Goal: Navigation & Orientation: Find specific page/section

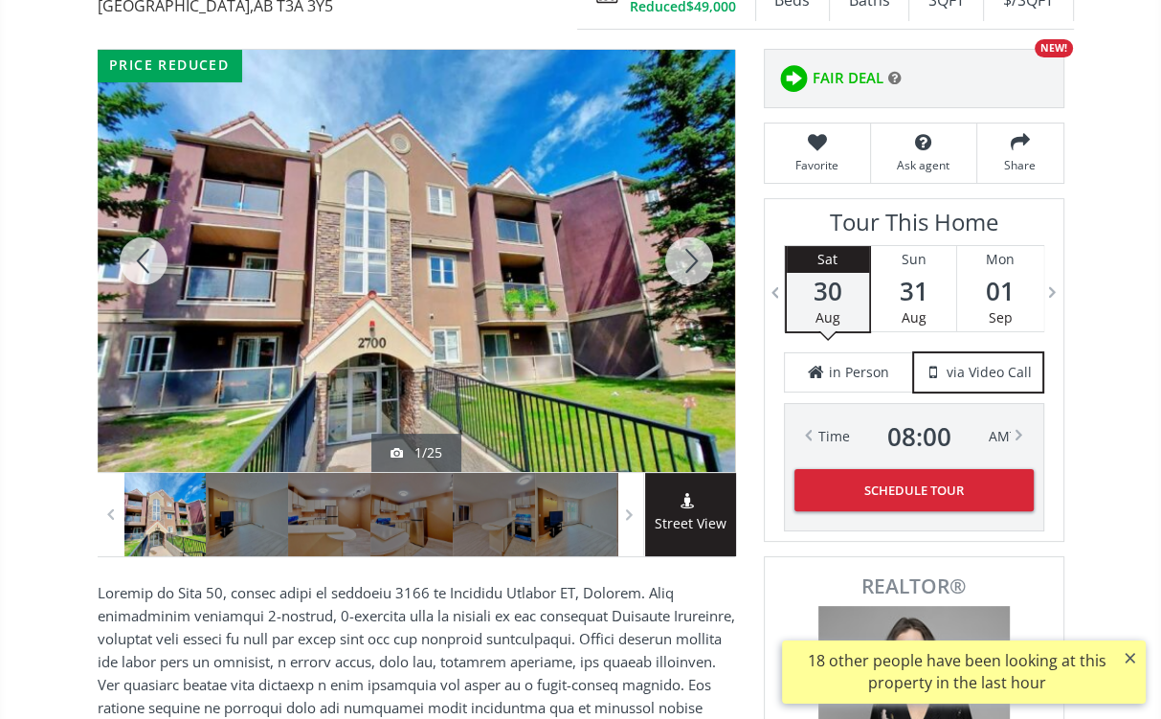
scroll to position [230, 0]
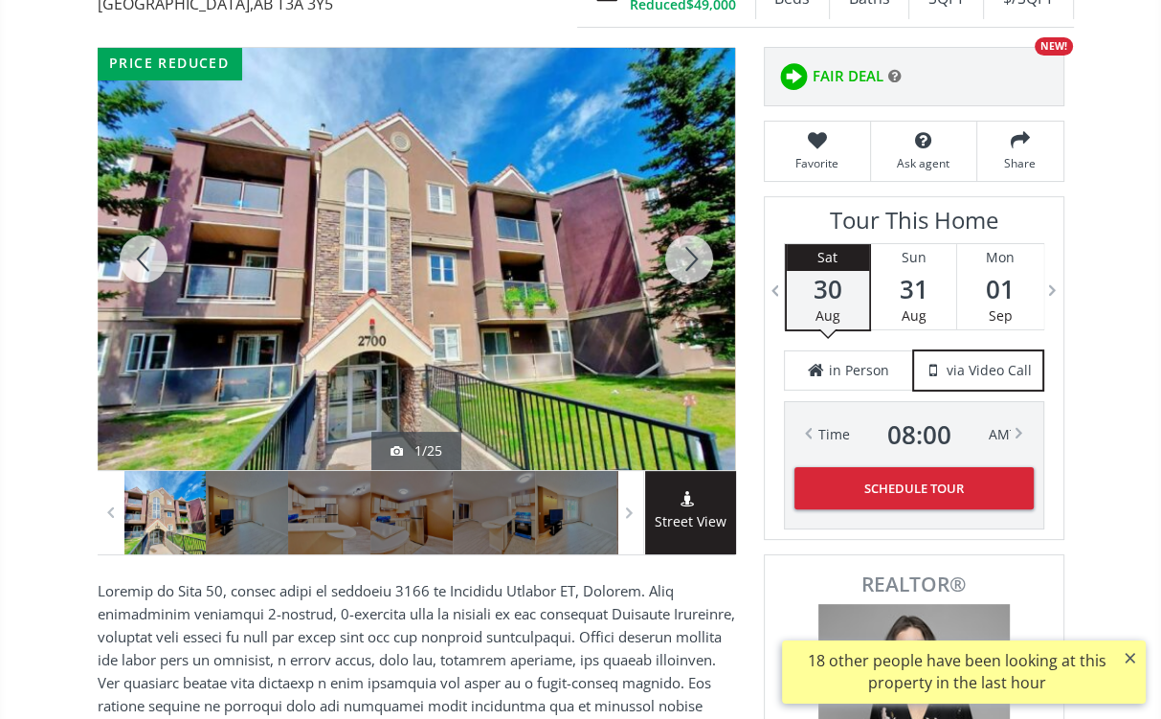
click at [693, 257] on div at bounding box center [689, 259] width 92 height 422
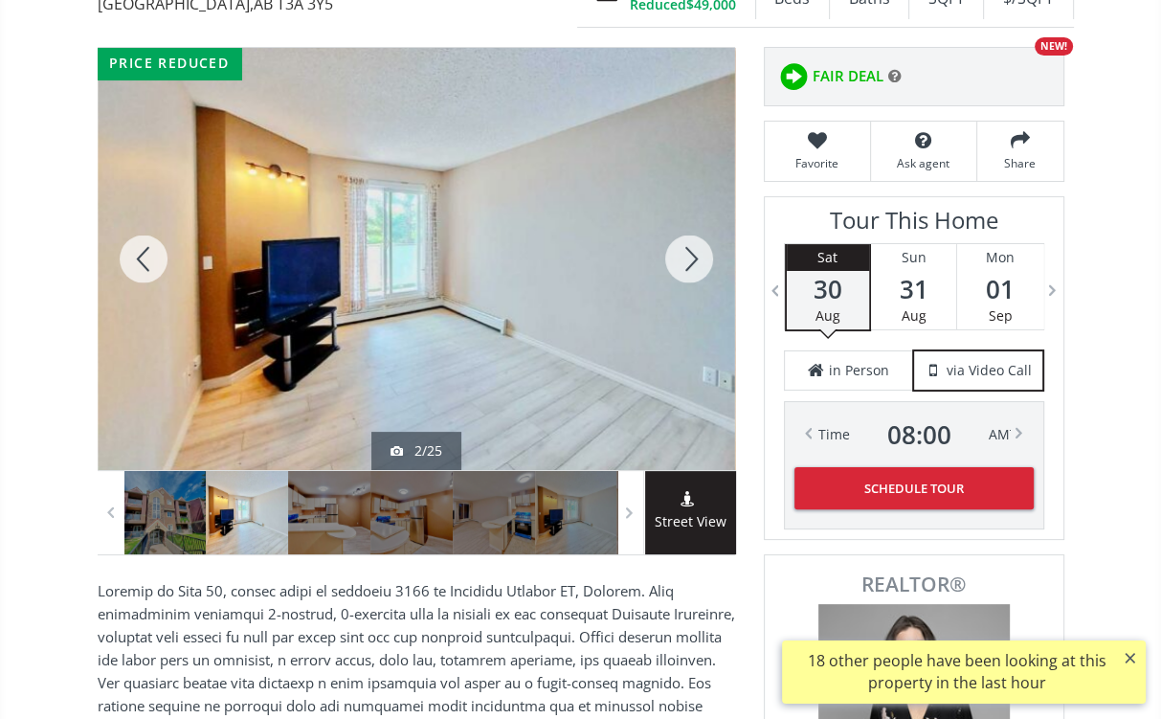
click at [693, 256] on div at bounding box center [689, 259] width 92 height 422
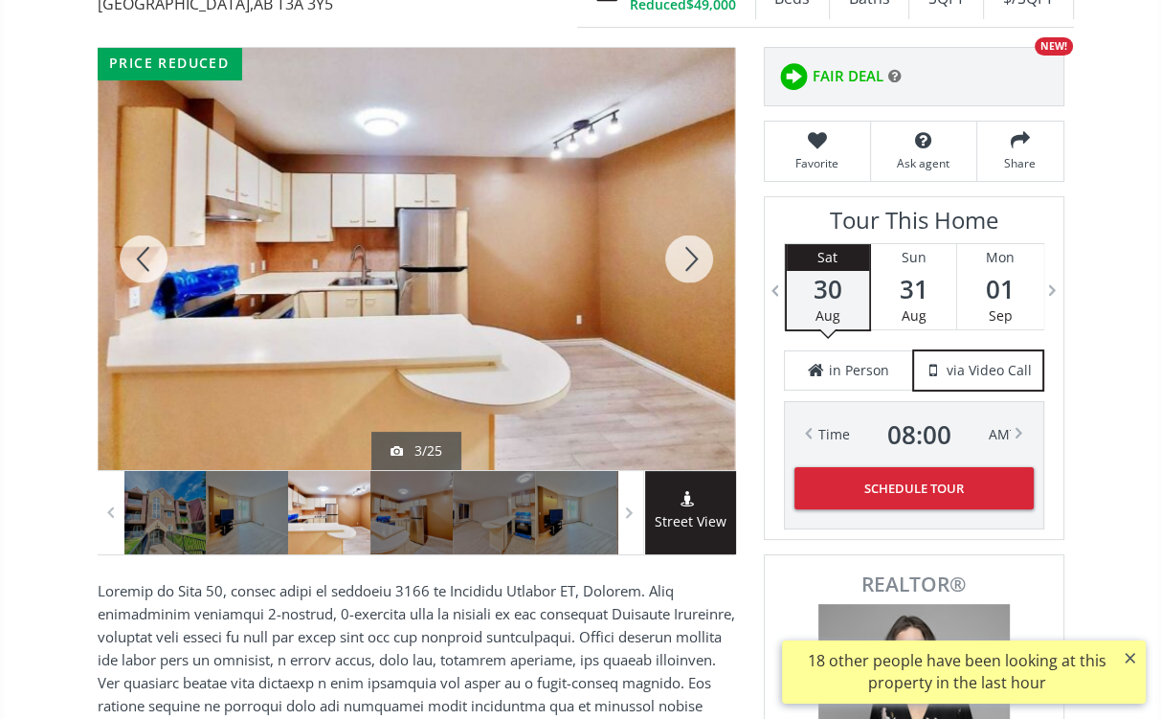
click at [693, 256] on div at bounding box center [689, 259] width 92 height 422
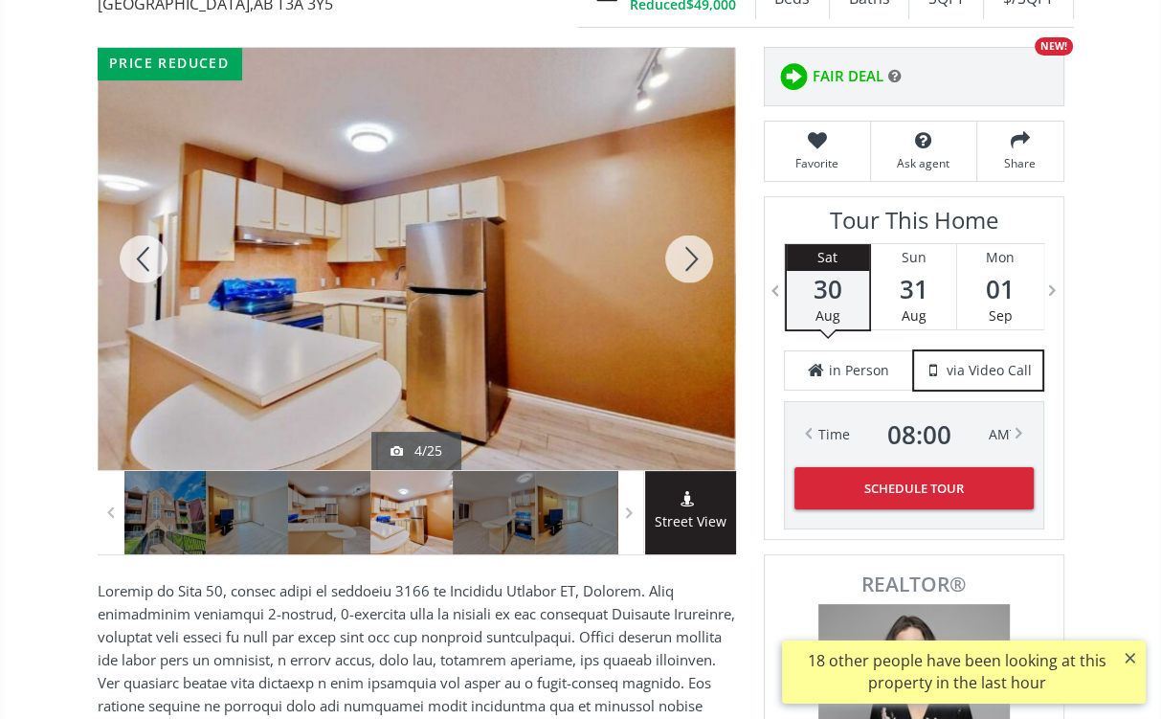
click at [693, 256] on div at bounding box center [689, 259] width 92 height 422
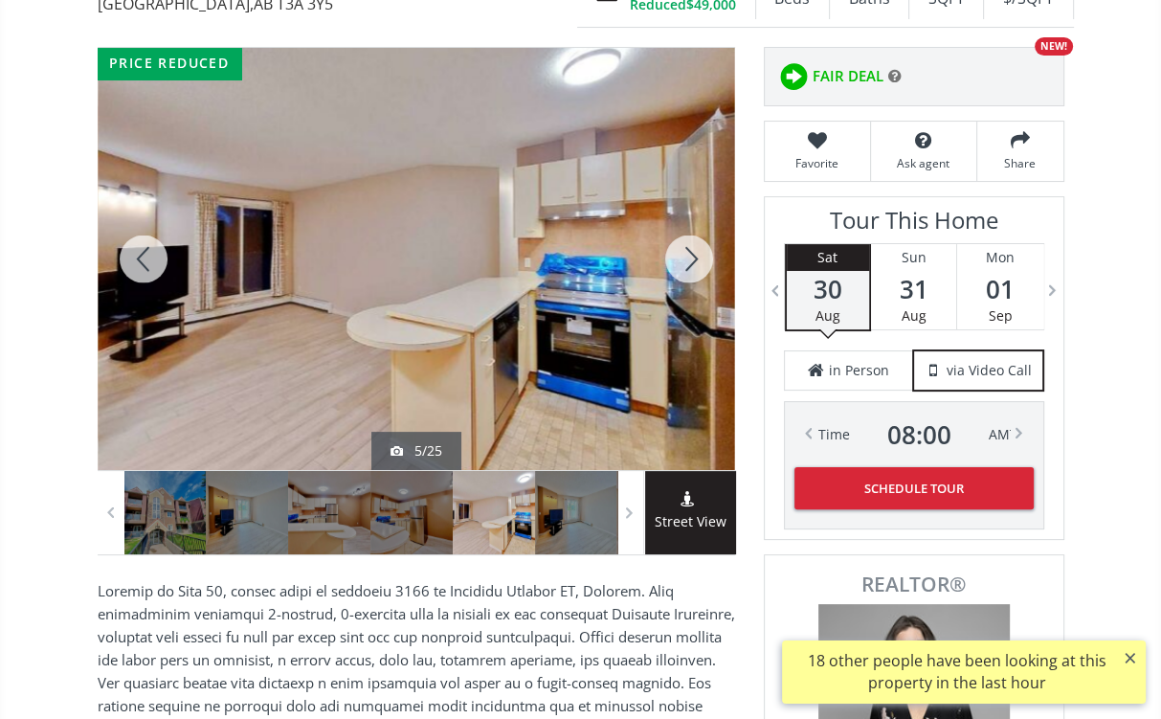
click at [693, 256] on div at bounding box center [689, 259] width 92 height 422
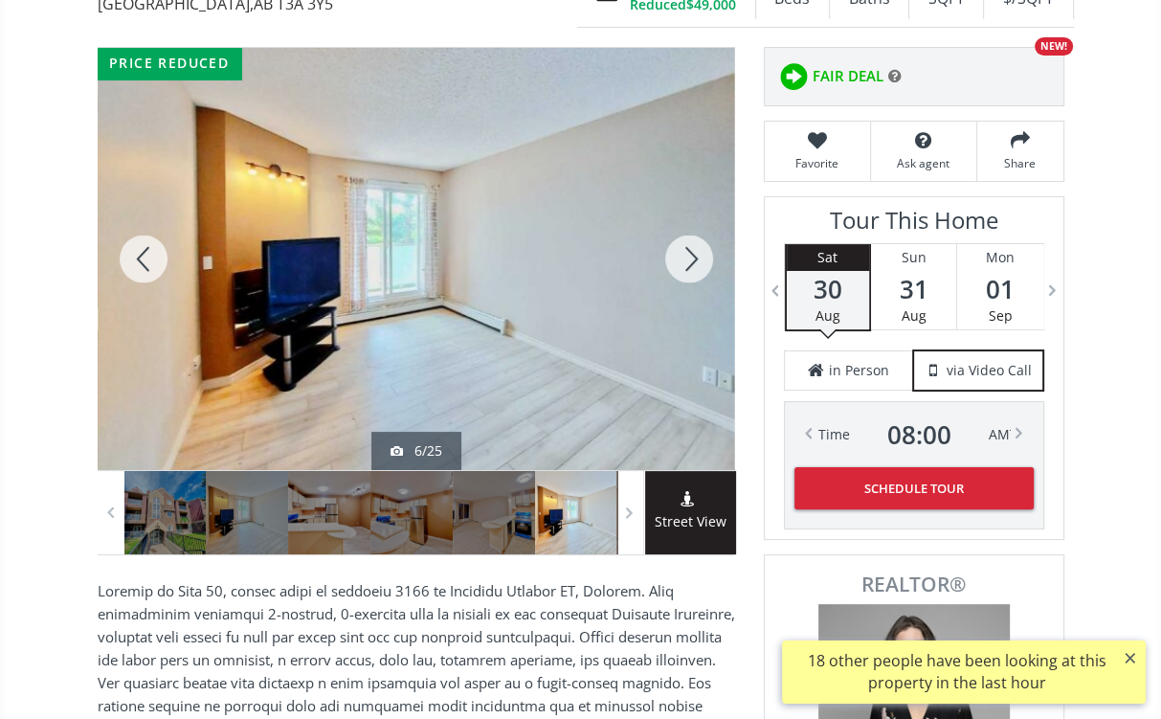
click at [693, 256] on div at bounding box center [689, 259] width 92 height 422
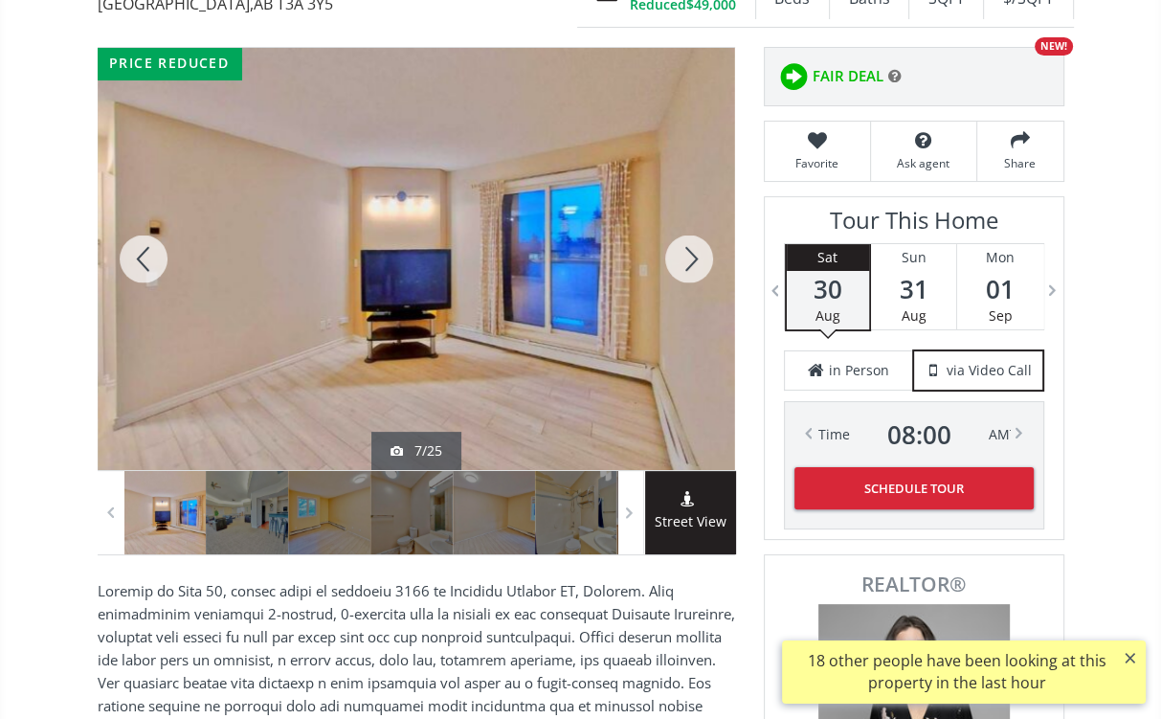
click at [693, 256] on div at bounding box center [689, 259] width 92 height 422
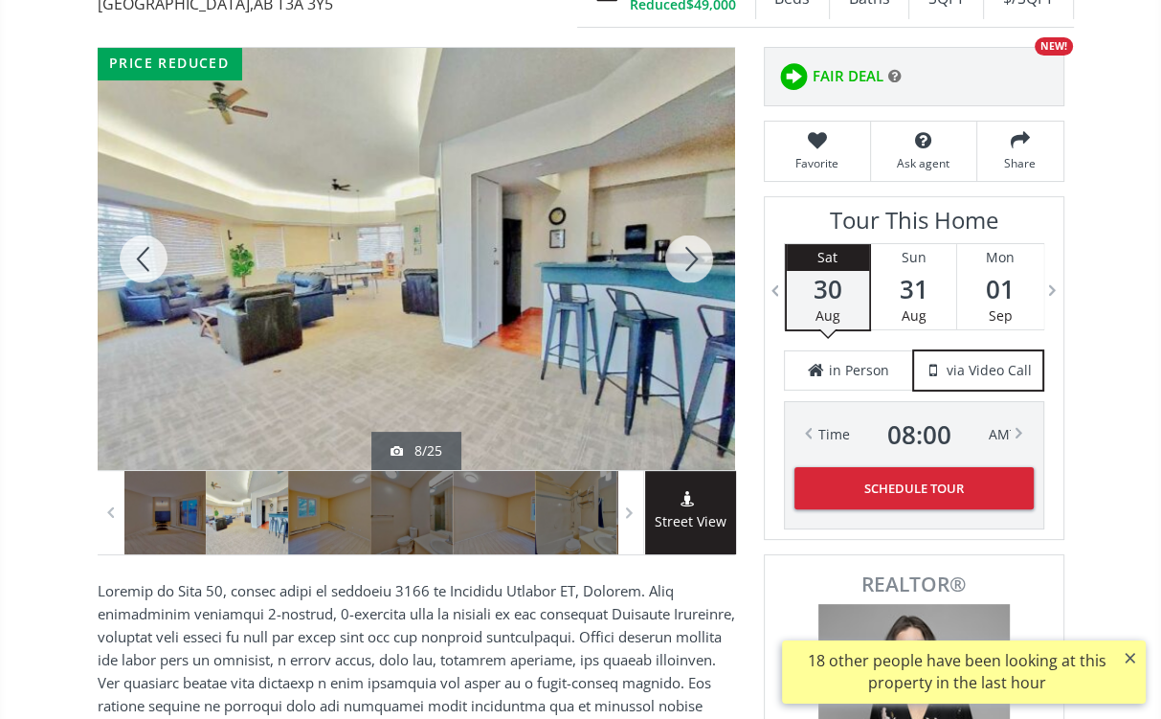
click at [693, 256] on div at bounding box center [689, 259] width 92 height 422
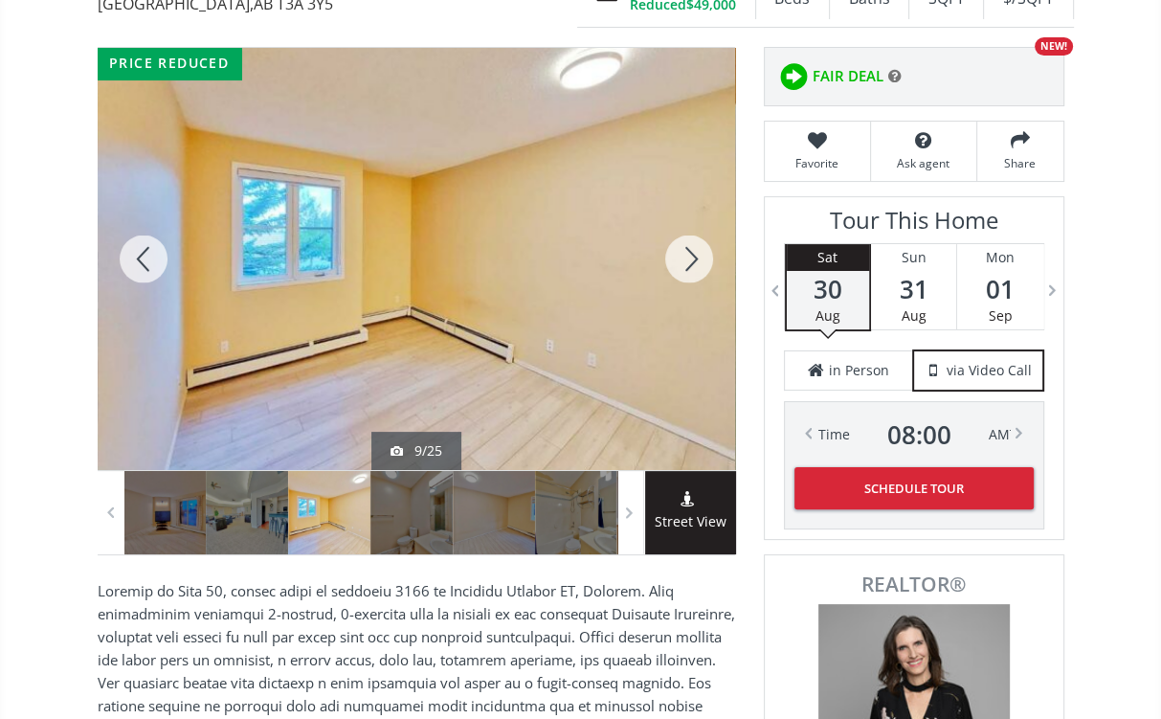
click at [693, 256] on div at bounding box center [689, 259] width 92 height 422
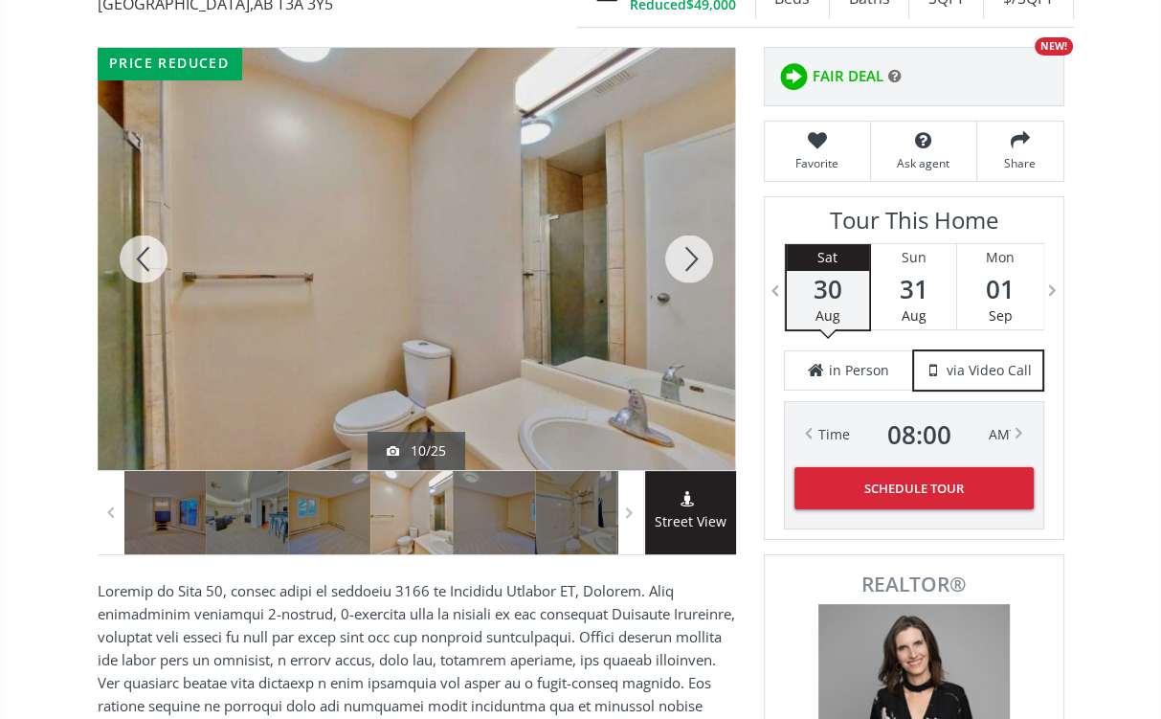
click at [693, 256] on div at bounding box center [689, 259] width 92 height 422
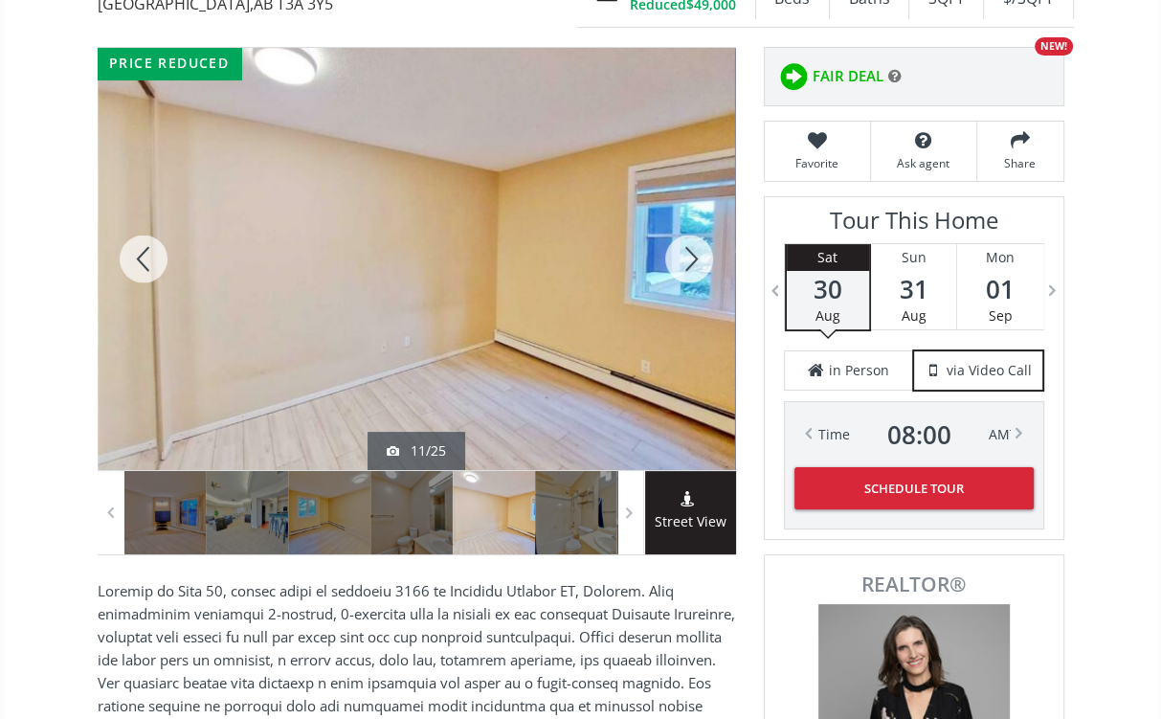
click at [693, 256] on div at bounding box center [689, 259] width 92 height 422
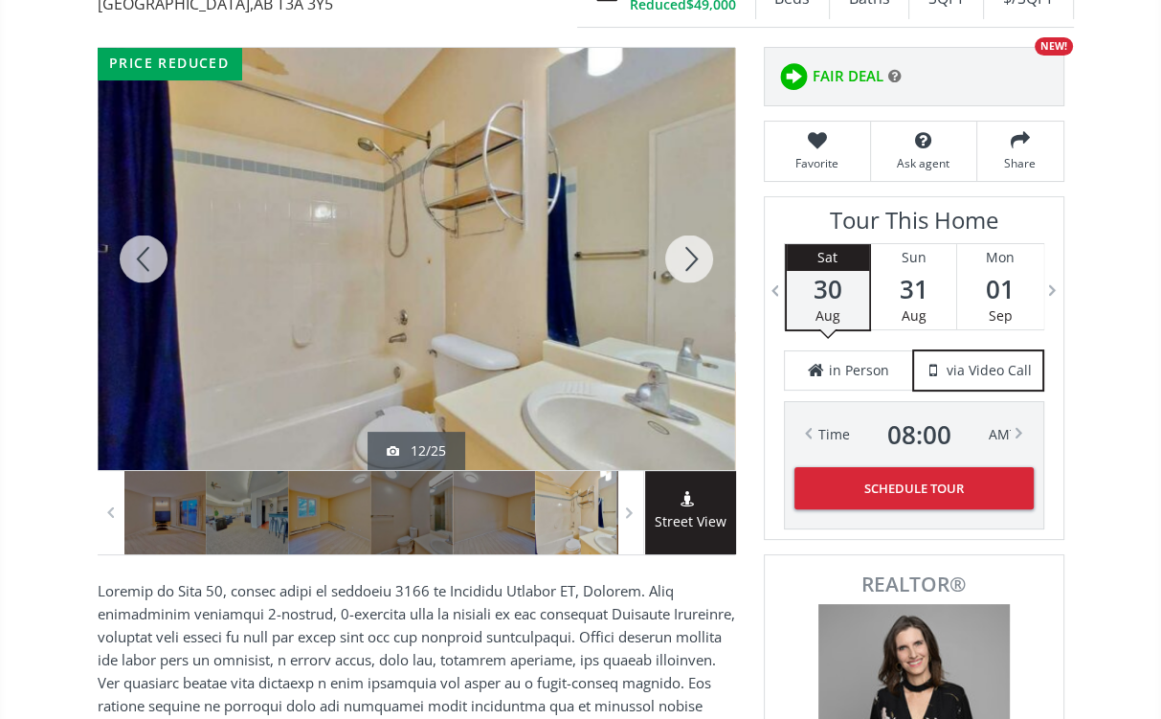
click at [693, 256] on div at bounding box center [689, 259] width 92 height 422
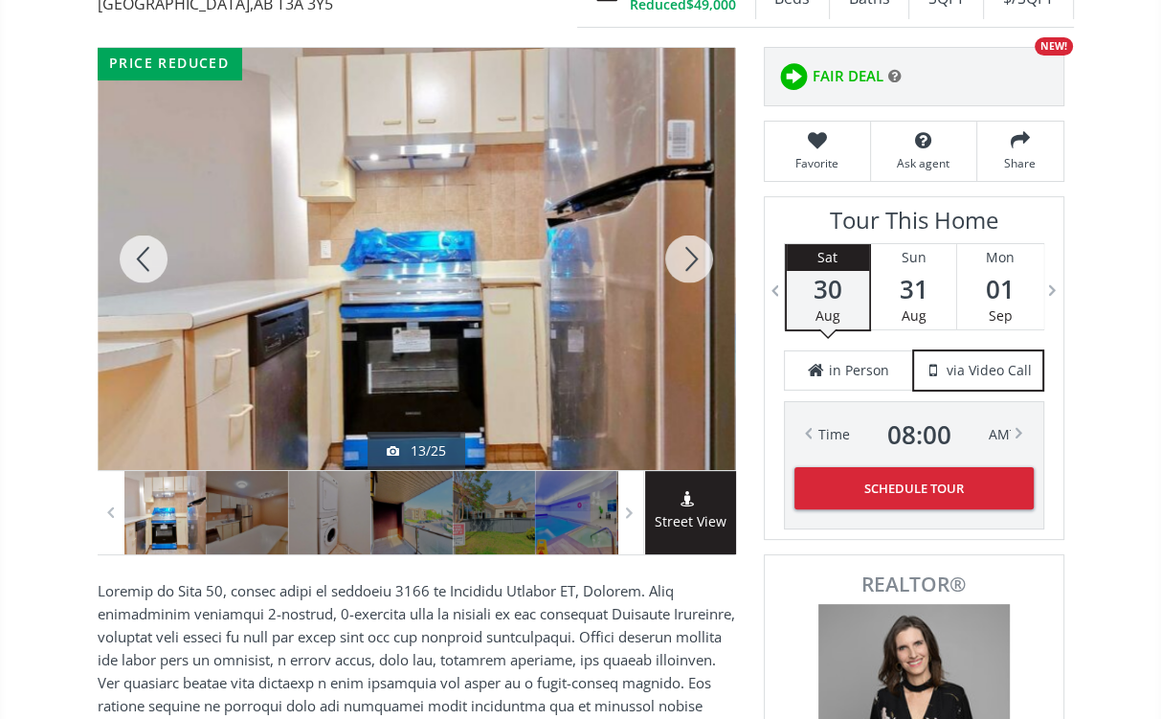
click at [693, 256] on div at bounding box center [689, 259] width 92 height 422
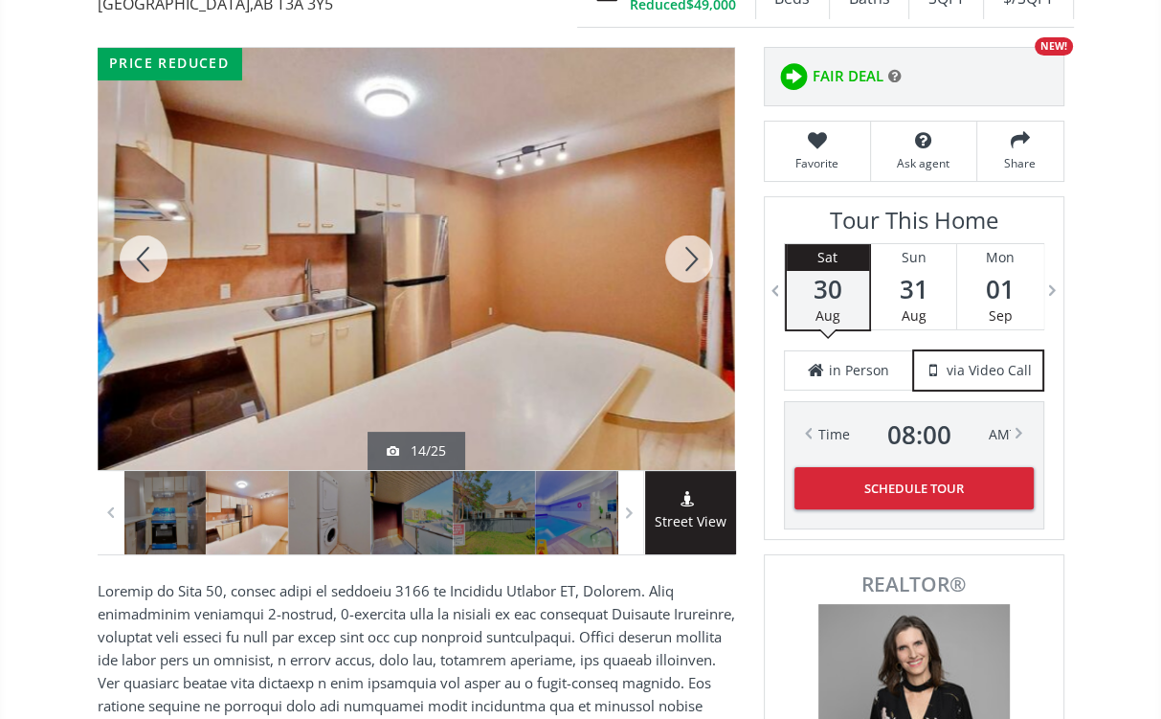
click at [693, 256] on div at bounding box center [689, 259] width 92 height 422
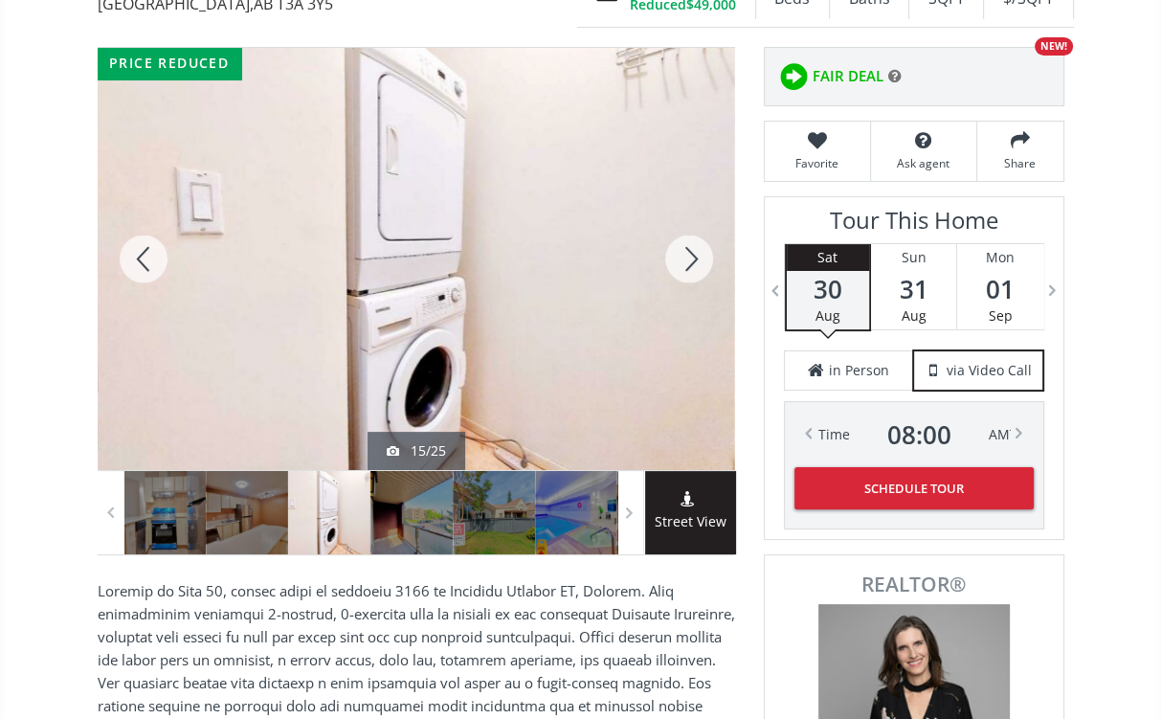
click at [144, 254] on div at bounding box center [144, 259] width 92 height 422
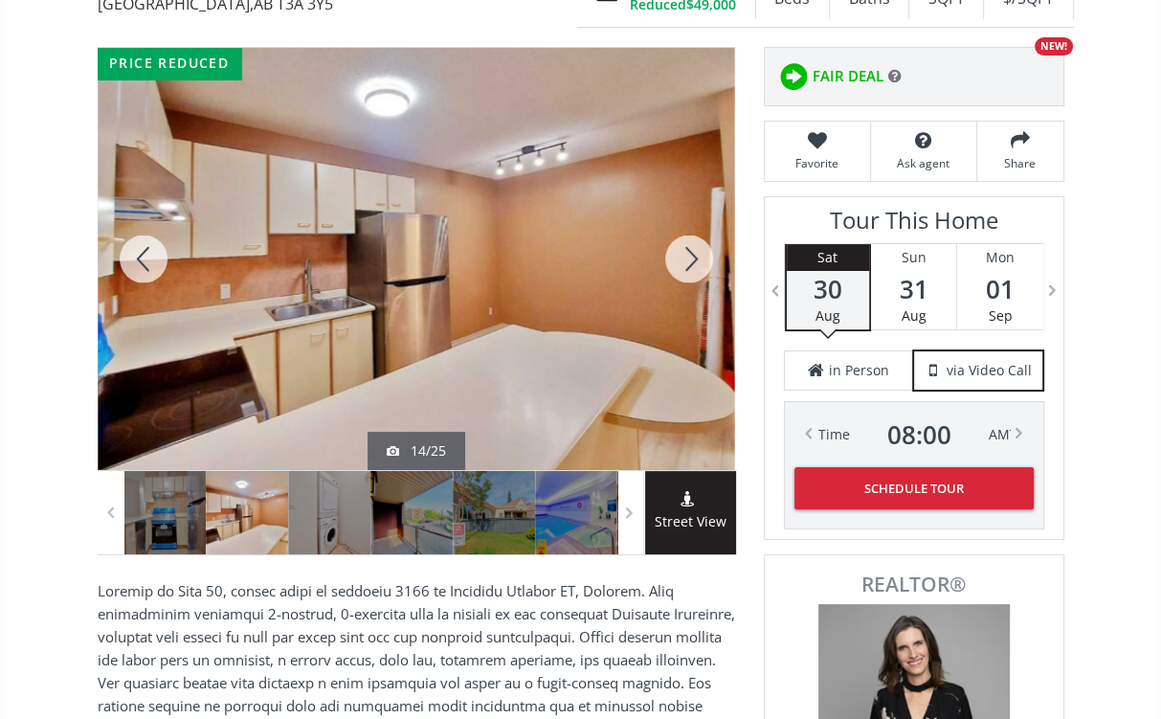
click at [697, 249] on div at bounding box center [689, 259] width 92 height 422
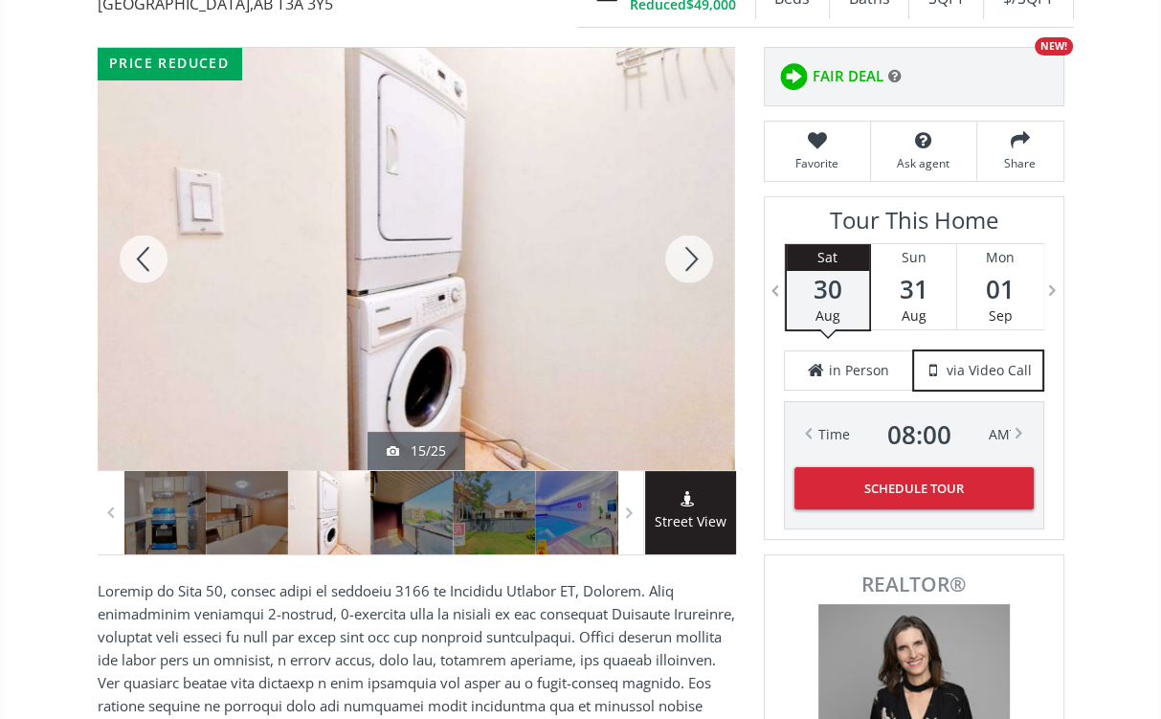
click at [697, 249] on div at bounding box center [689, 259] width 92 height 422
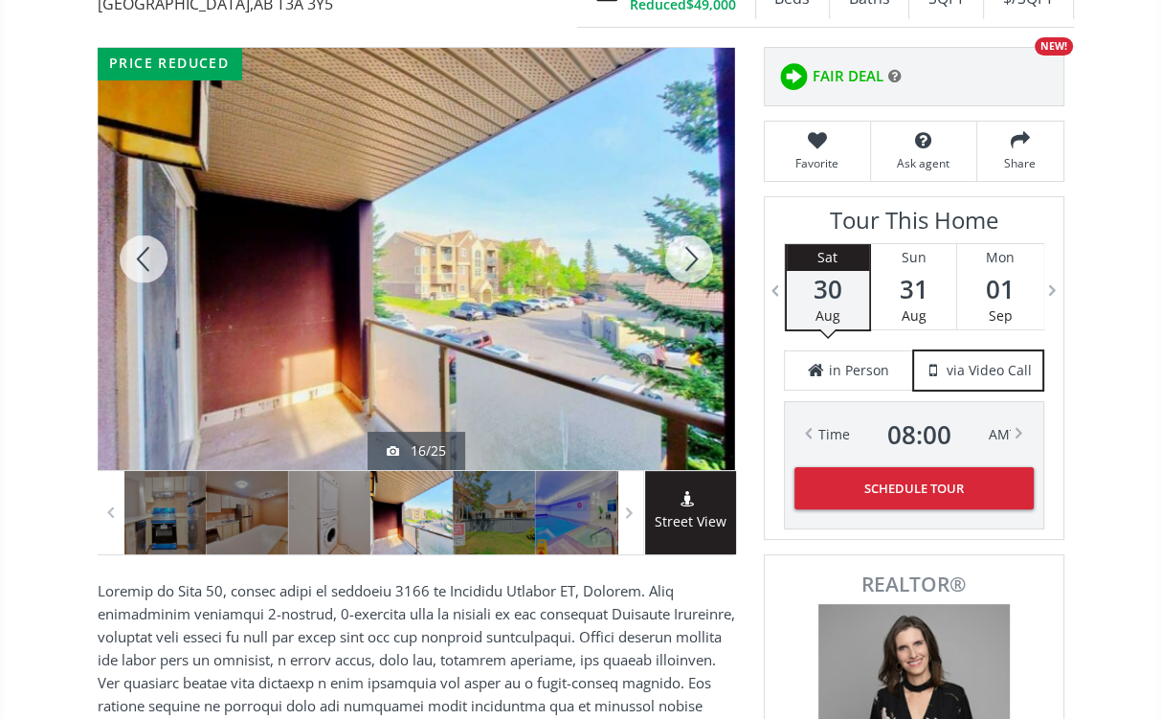
click at [697, 249] on div at bounding box center [689, 259] width 92 height 422
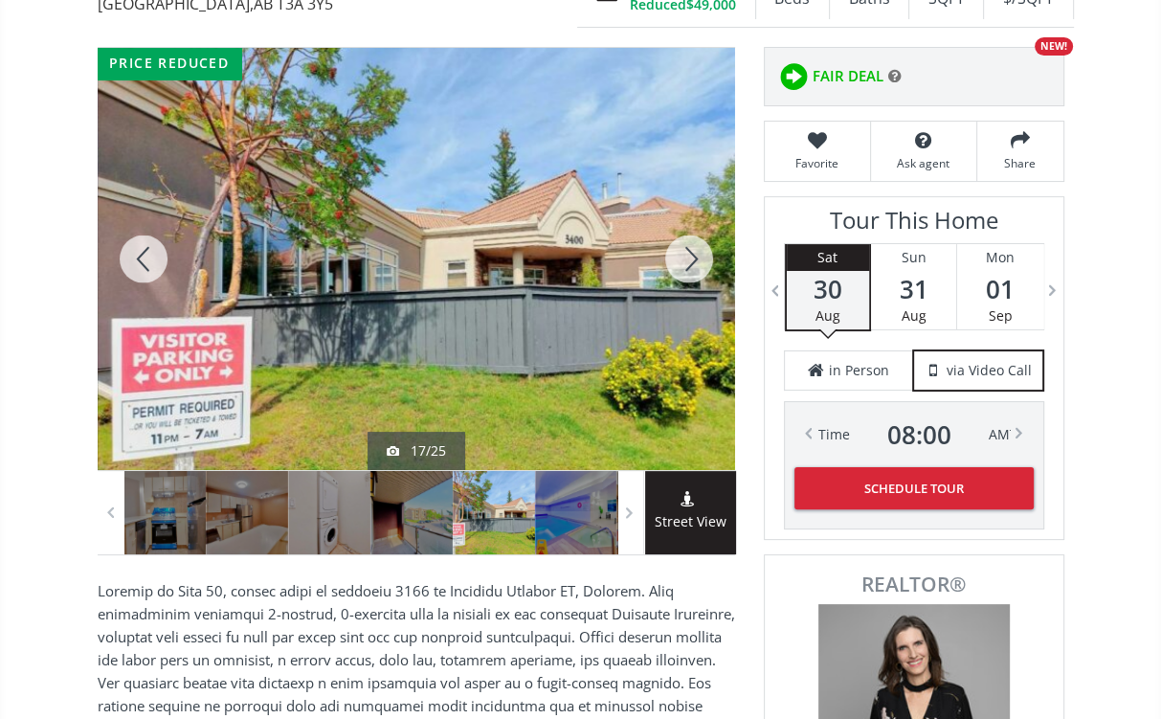
click at [697, 249] on div at bounding box center [689, 259] width 92 height 422
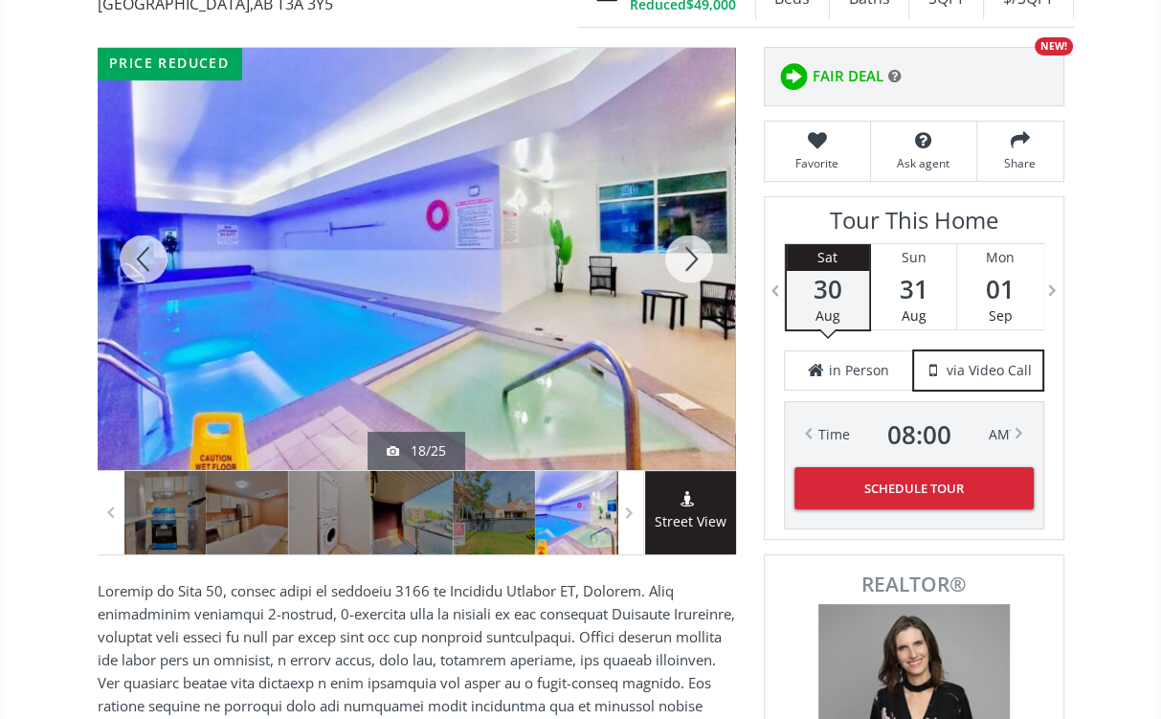
click at [697, 249] on div at bounding box center [689, 259] width 92 height 422
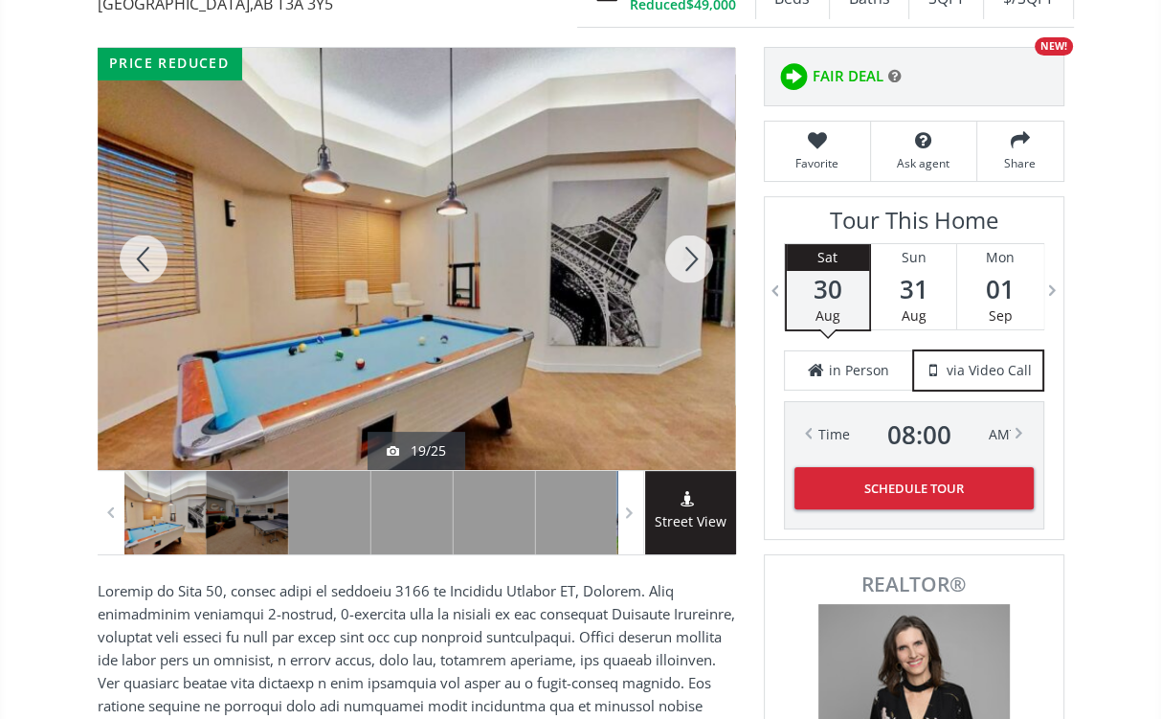
click at [697, 249] on div at bounding box center [689, 259] width 92 height 422
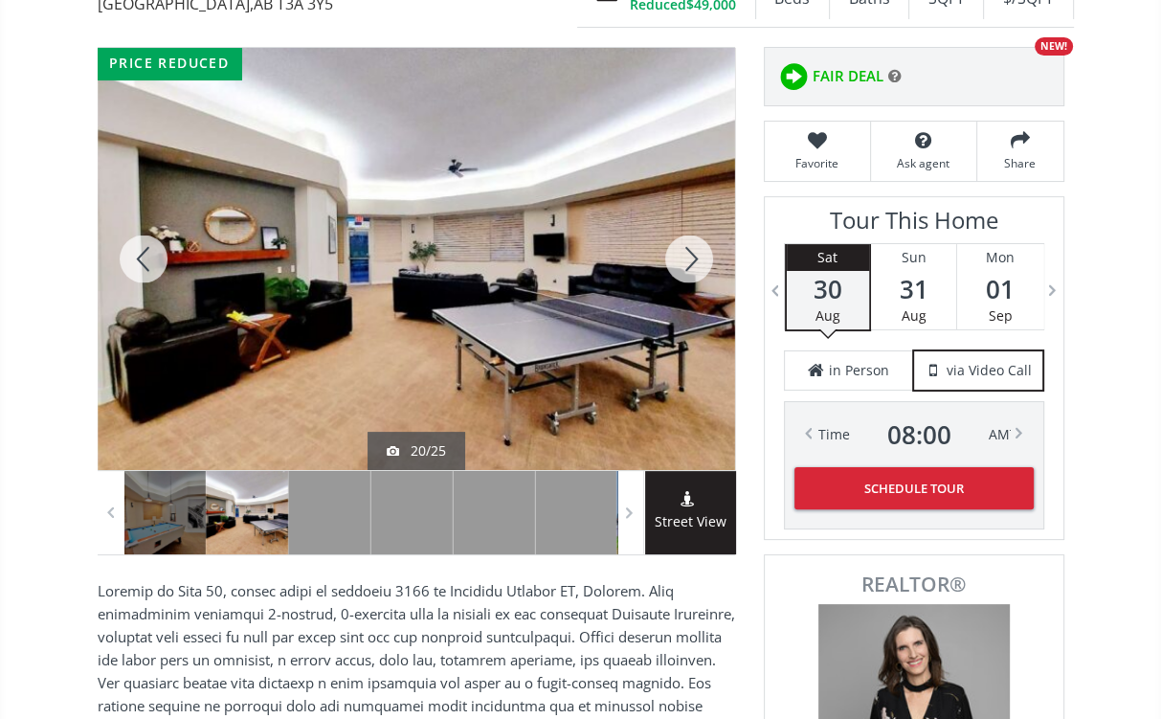
click at [697, 249] on div at bounding box center [689, 259] width 92 height 422
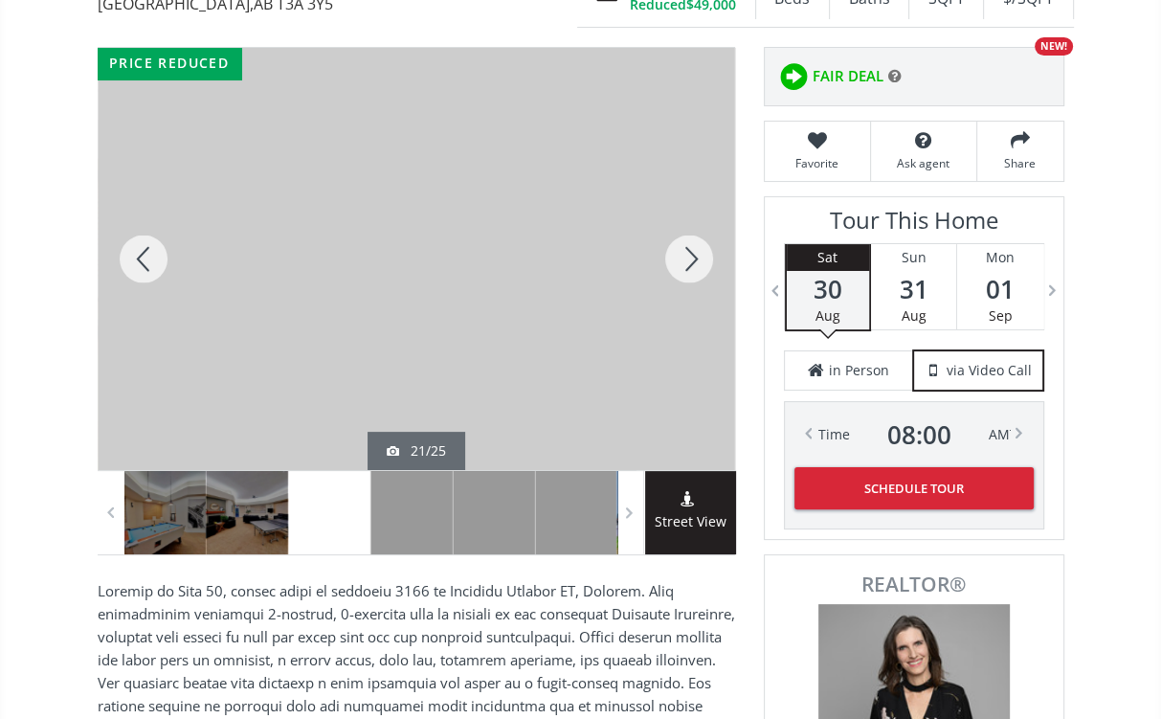
click at [697, 249] on div at bounding box center [689, 259] width 92 height 422
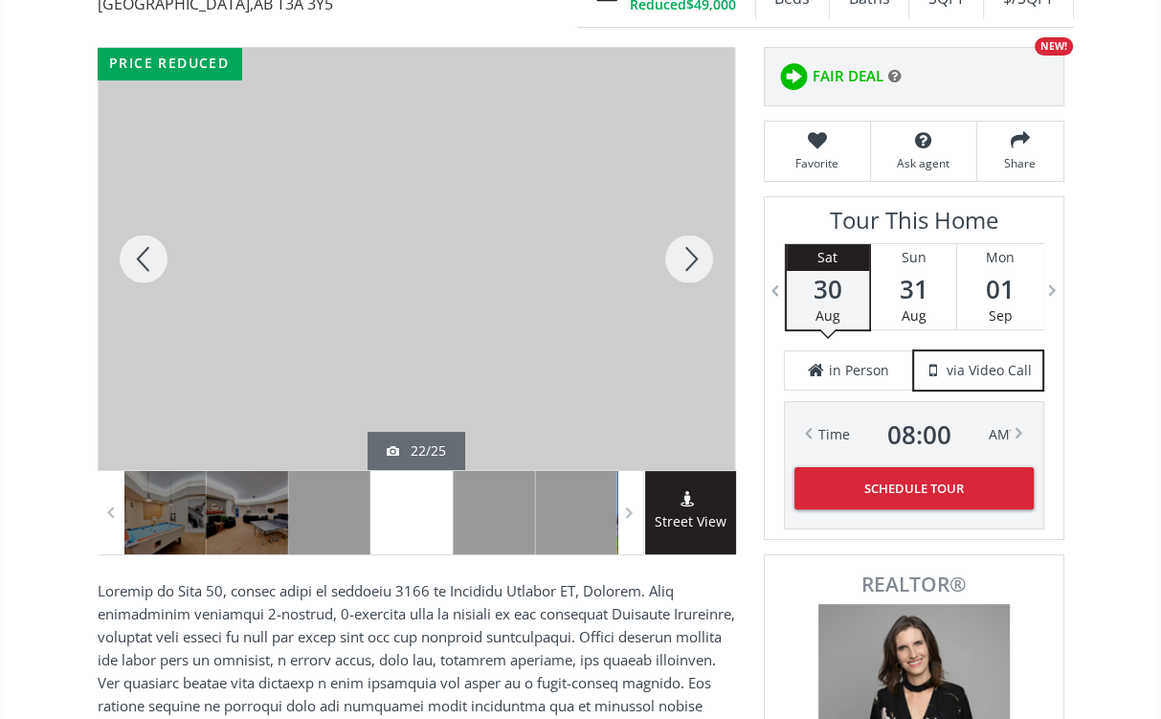
click at [697, 249] on div at bounding box center [689, 259] width 92 height 422
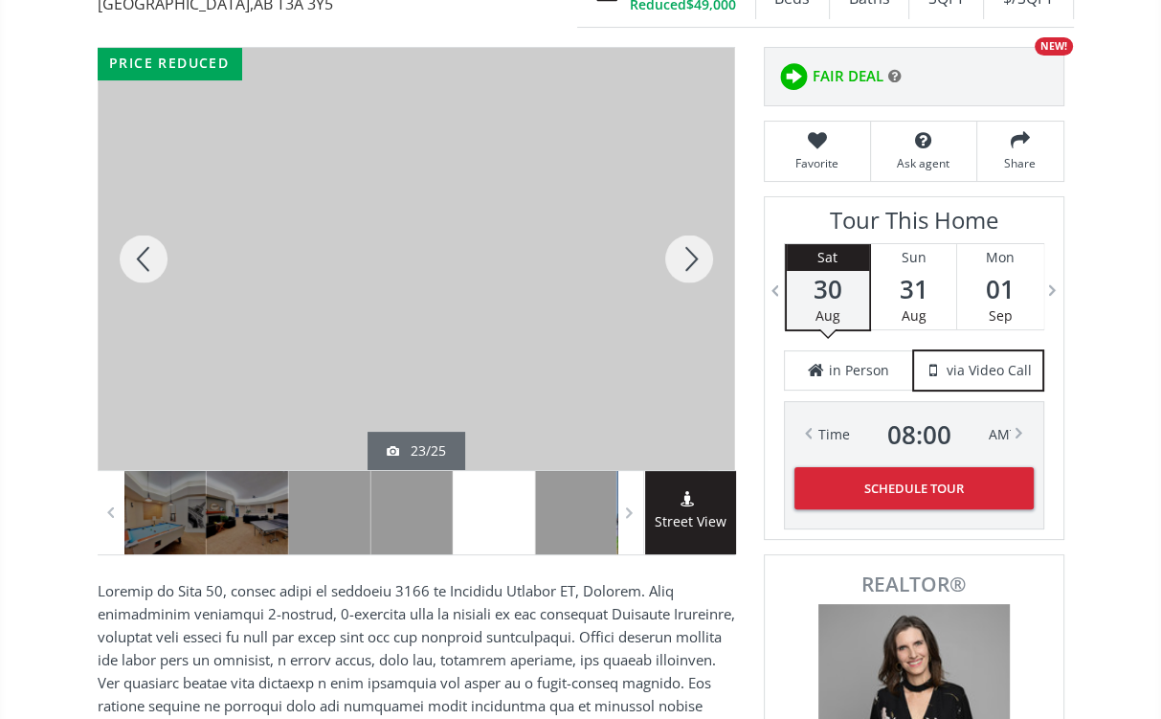
click at [697, 249] on div at bounding box center [689, 259] width 92 height 422
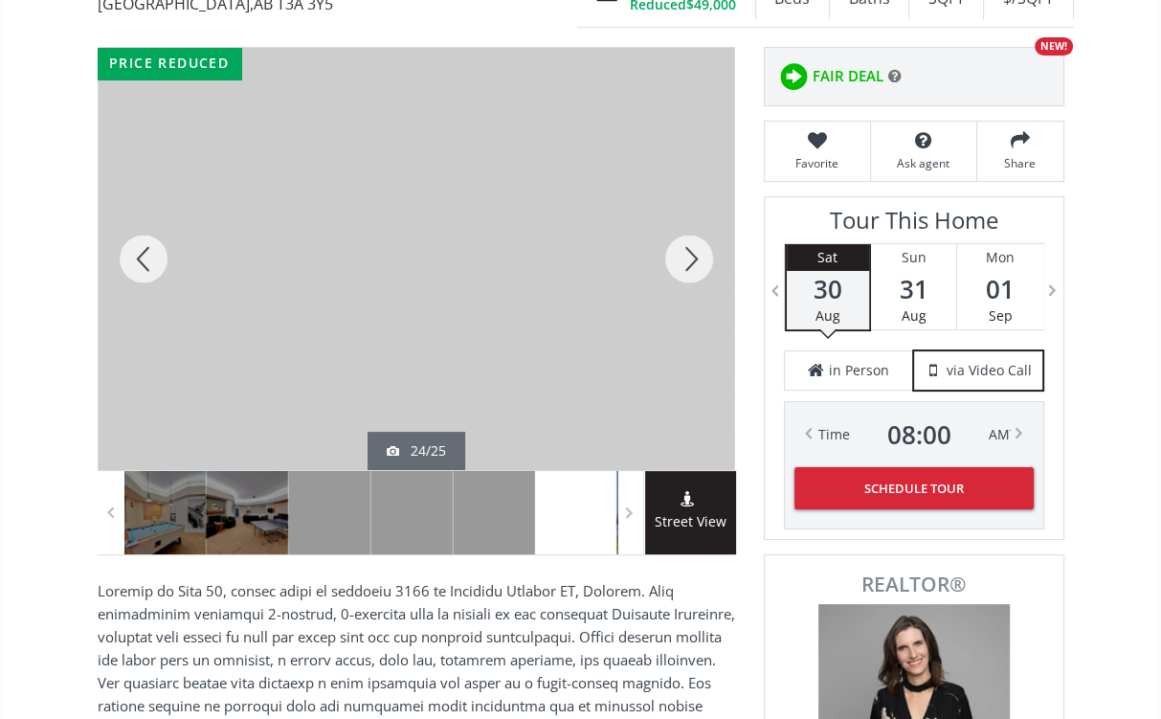
click at [697, 249] on div at bounding box center [689, 259] width 92 height 422
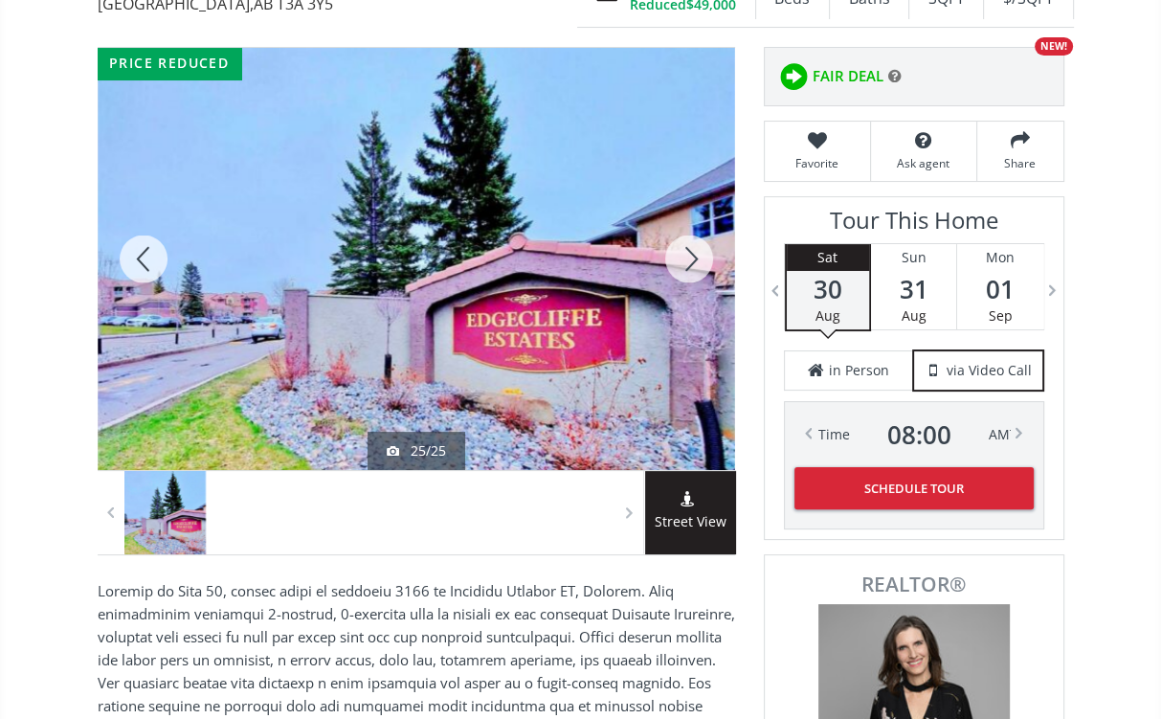
click at [697, 249] on div at bounding box center [689, 259] width 92 height 422
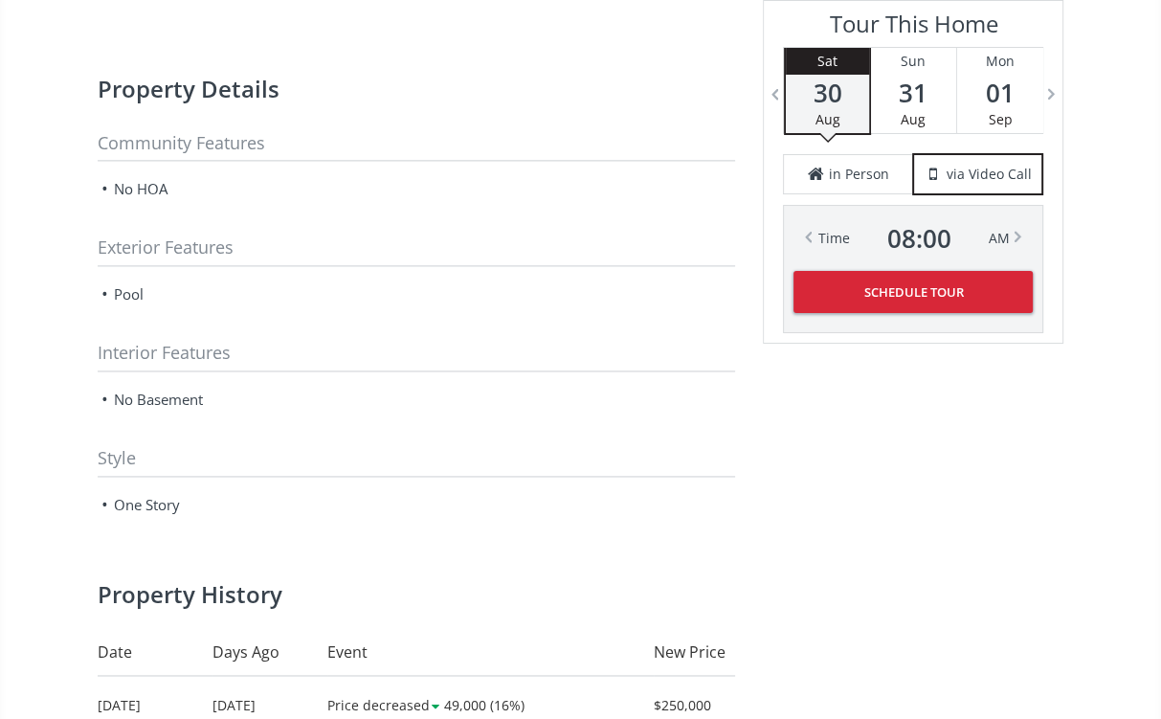
scroll to position [1760, 0]
